Goal: Task Accomplishment & Management: Manage account settings

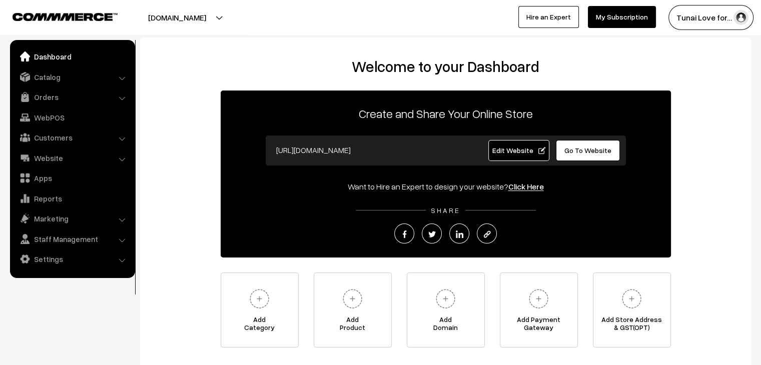
click at [518, 153] on span "Edit Website" at bounding box center [519, 150] width 54 height 9
click at [58, 97] on link "Orders" at bounding box center [72, 97] width 119 height 18
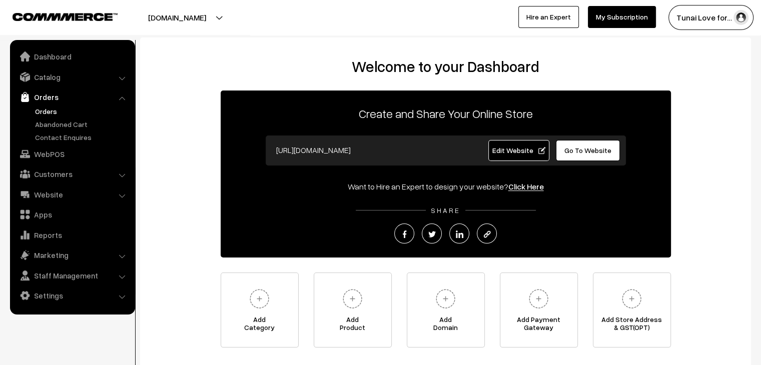
click at [48, 109] on link "Orders" at bounding box center [82, 111] width 99 height 11
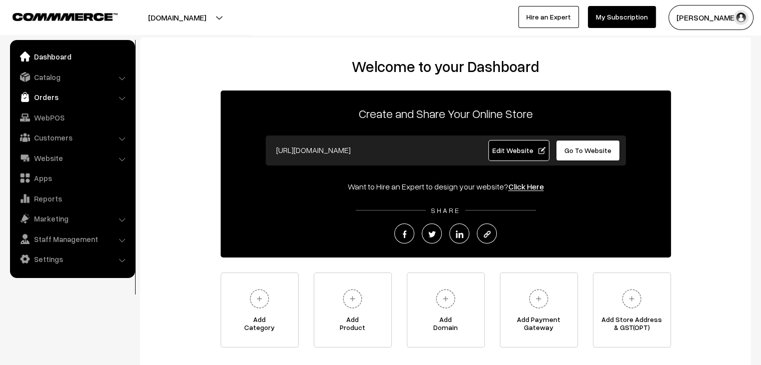
click at [51, 92] on link "Orders" at bounding box center [72, 97] width 119 height 18
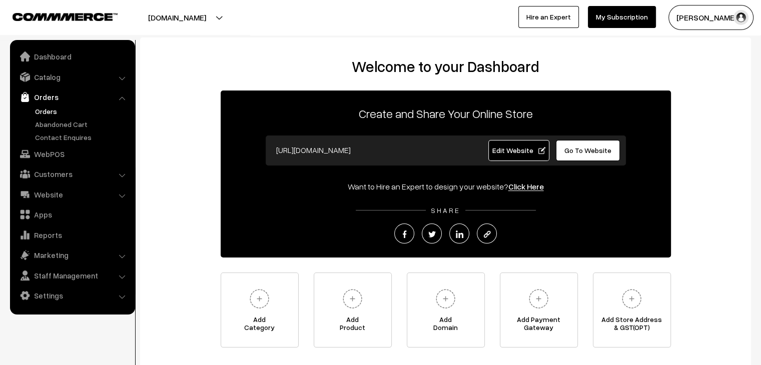
click at [46, 112] on link "Orders" at bounding box center [82, 111] width 99 height 11
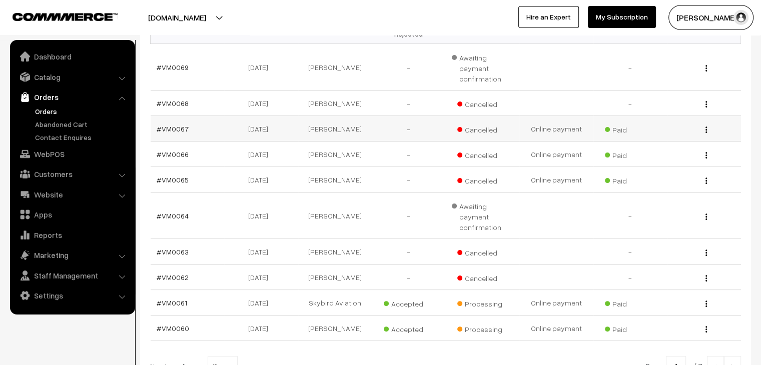
scroll to position [200, 0]
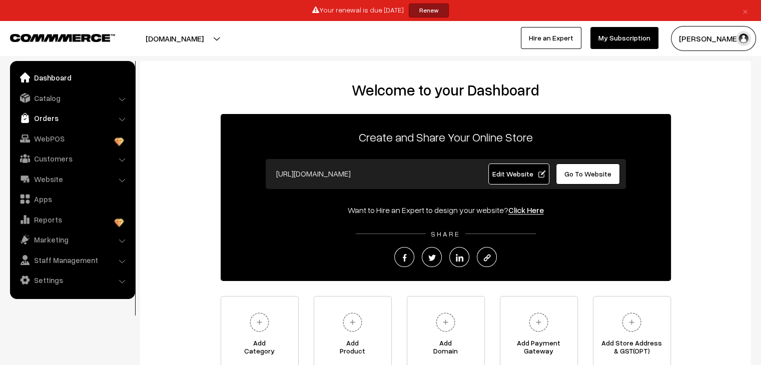
click at [52, 125] on link "Orders" at bounding box center [72, 118] width 119 height 18
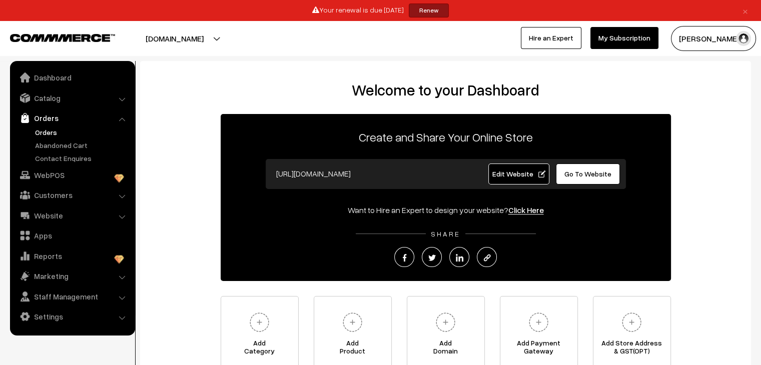
click at [46, 129] on link "Orders" at bounding box center [82, 132] width 99 height 11
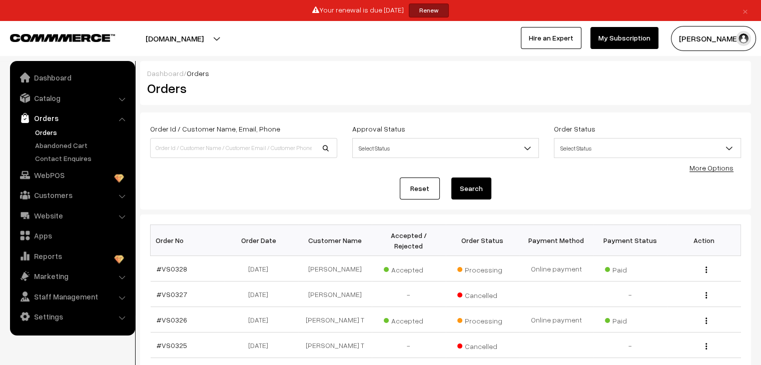
click at [47, 132] on link "Orders" at bounding box center [82, 132] width 99 height 11
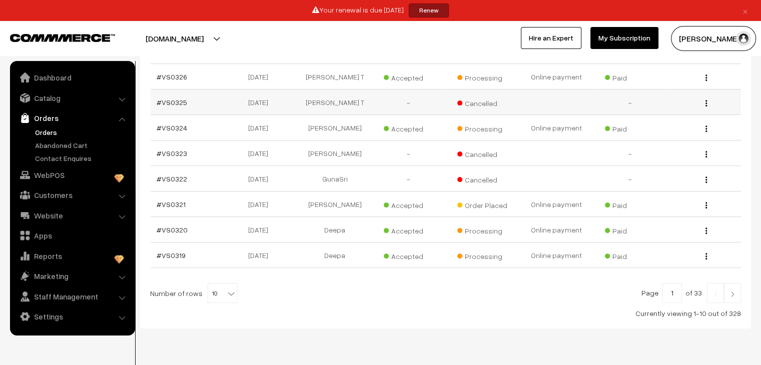
scroll to position [246, 0]
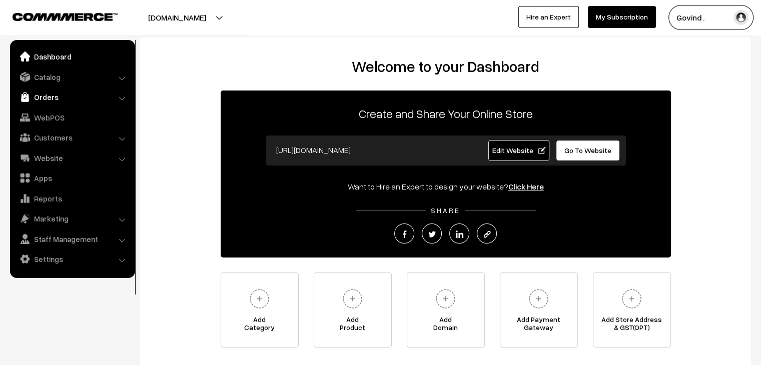
drag, startPoint x: 0, startPoint y: 0, endPoint x: 52, endPoint y: 97, distance: 109.9
click at [50, 97] on link "Orders" at bounding box center [72, 97] width 119 height 18
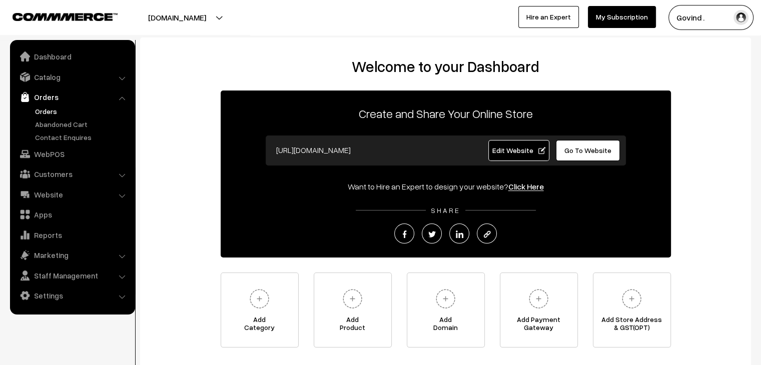
click at [51, 112] on link "Orders" at bounding box center [82, 111] width 99 height 11
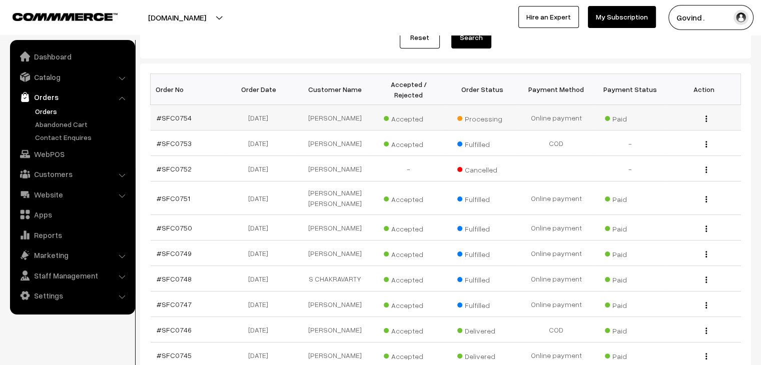
scroll to position [253, 0]
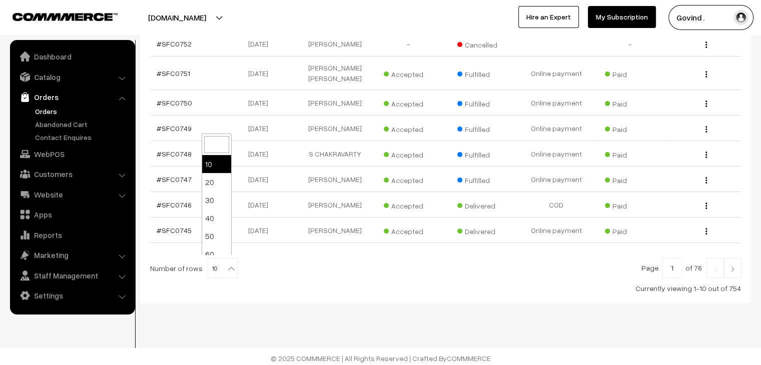
click at [226, 265] on b at bounding box center [231, 269] width 10 height 10
select select "50"
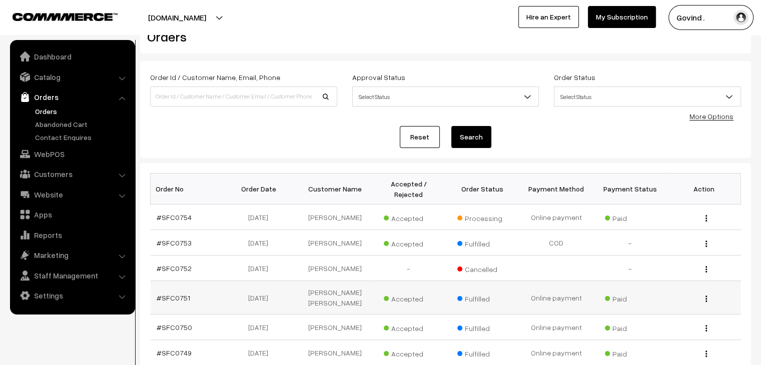
scroll to position [26, 0]
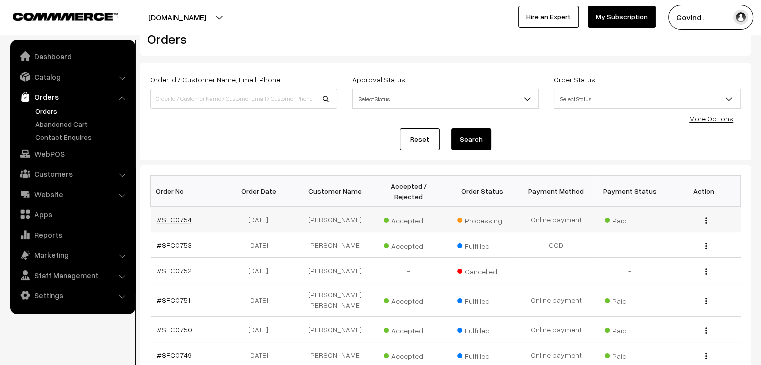
click at [176, 216] on link "#SFC0754" at bounding box center [174, 220] width 35 height 9
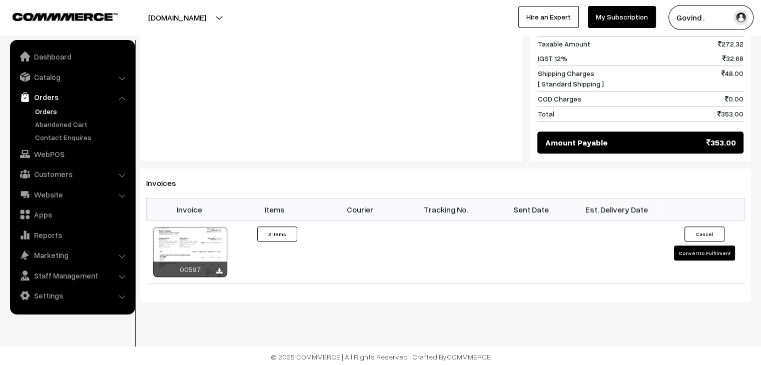
scroll to position [568, 0]
click at [183, 249] on div at bounding box center [190, 252] width 74 height 50
